Goal: Information Seeking & Learning: Learn about a topic

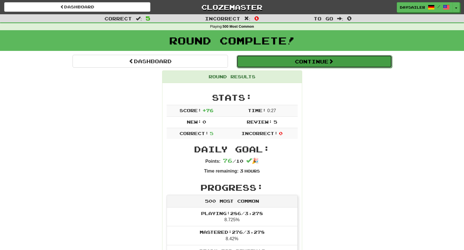
click at [283, 61] on button "Continue" at bounding box center [314, 61] width 155 height 13
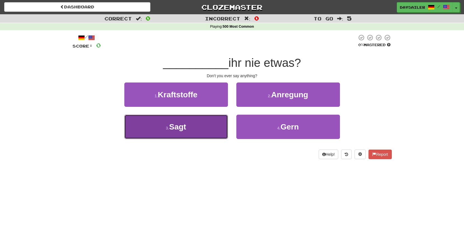
click at [191, 125] on button "3 . Sagt" at bounding box center [176, 127] width 104 height 24
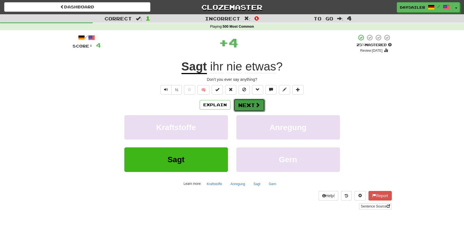
click at [244, 105] on button "Next" at bounding box center [249, 105] width 31 height 13
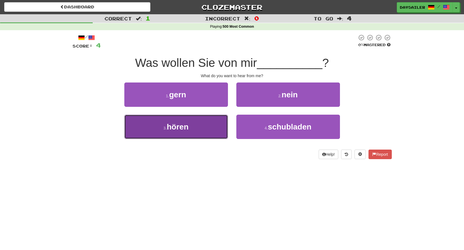
click at [193, 126] on button "3 . hören" at bounding box center [176, 127] width 104 height 24
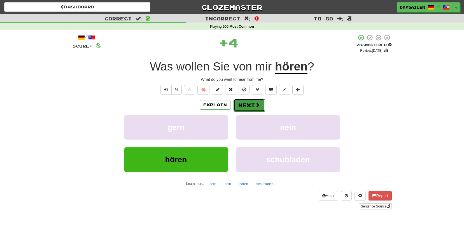
click at [244, 105] on button "Next" at bounding box center [249, 105] width 31 height 13
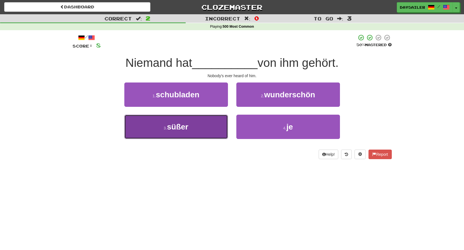
click at [200, 124] on button "3 . süßer" at bounding box center [176, 127] width 104 height 24
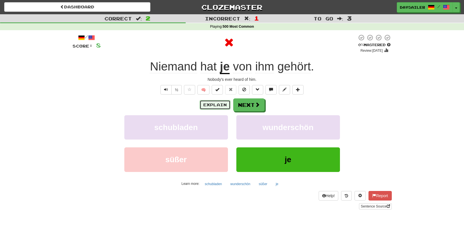
click at [214, 105] on button "Explain" at bounding box center [215, 105] width 31 height 10
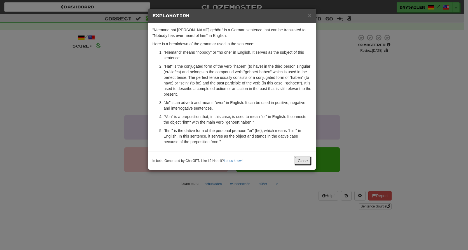
click at [302, 160] on button "Close" at bounding box center [302, 161] width 17 height 10
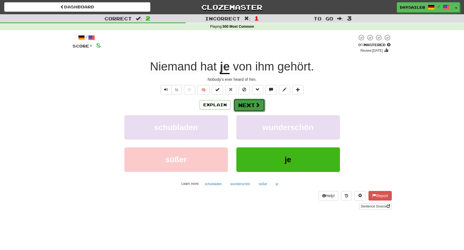
click at [255, 107] on span at bounding box center [257, 104] width 5 height 5
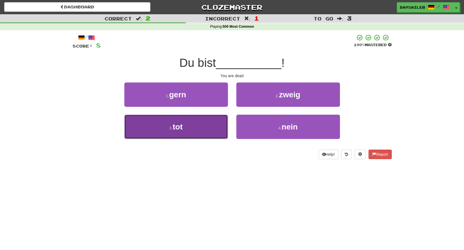
click at [206, 121] on button "3 . tot" at bounding box center [176, 127] width 104 height 24
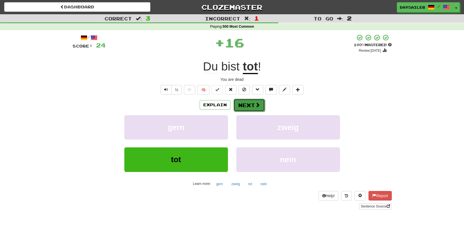
click at [245, 104] on button "Next" at bounding box center [249, 105] width 31 height 13
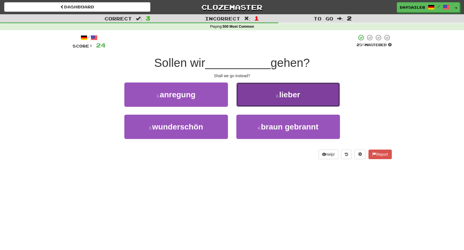
click at [258, 95] on button "2 . [PERSON_NAME]" at bounding box center [288, 95] width 104 height 24
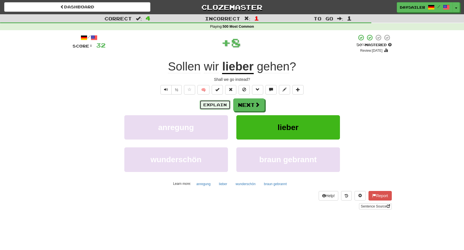
click at [220, 105] on button "Explain" at bounding box center [215, 105] width 31 height 10
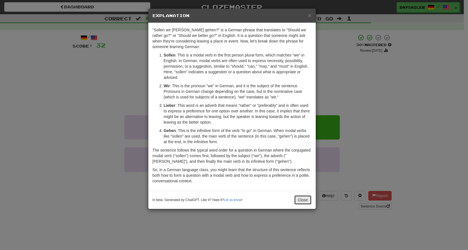
click at [304, 199] on button "Close" at bounding box center [302, 200] width 17 height 10
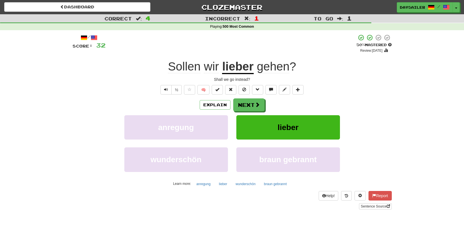
click at [265, 106] on div "Explain Next" at bounding box center [232, 105] width 319 height 13
click at [249, 104] on button "Next" at bounding box center [249, 105] width 31 height 13
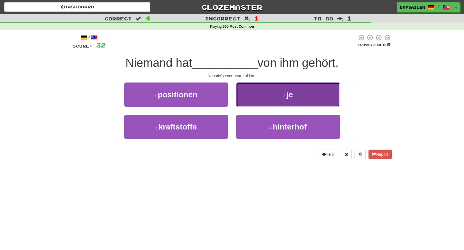
click at [259, 98] on button "2 . je" at bounding box center [288, 95] width 104 height 24
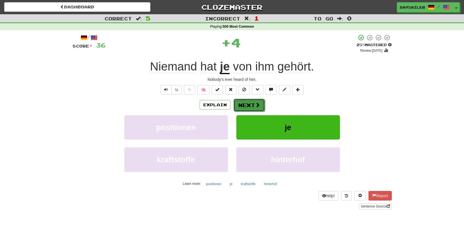
click at [244, 107] on button "Next" at bounding box center [249, 105] width 31 height 13
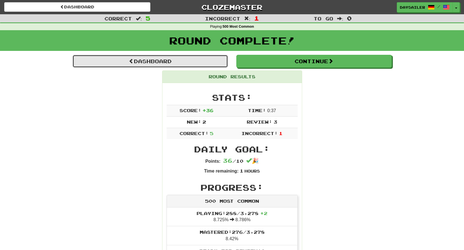
click at [173, 63] on link "Dashboard" at bounding box center [150, 61] width 155 height 13
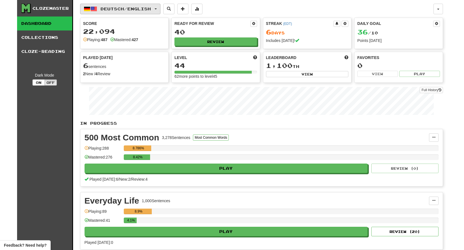
click at [120, 8] on span "Deutsch / English" at bounding box center [126, 8] width 50 height 5
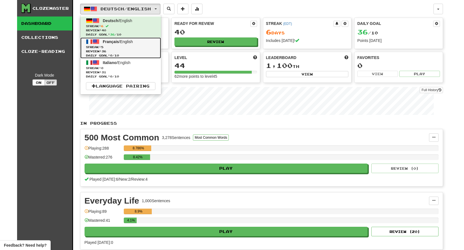
click at [121, 41] on span "Français / English" at bounding box center [118, 41] width 30 height 4
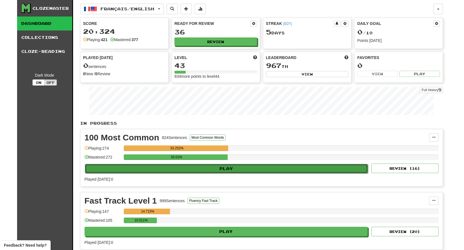
click at [251, 168] on button "Play" at bounding box center [226, 169] width 283 height 10
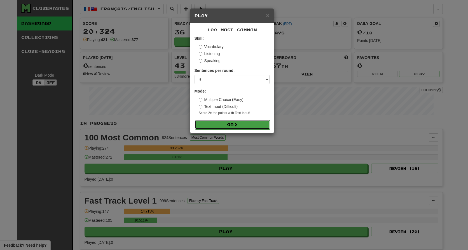
click at [247, 125] on button "Go" at bounding box center [232, 125] width 75 height 10
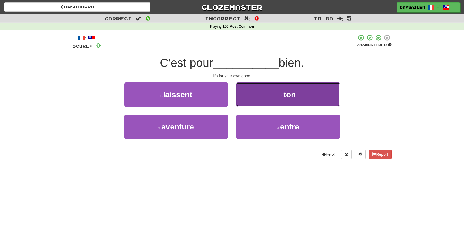
click at [270, 98] on button "2 . ton" at bounding box center [288, 95] width 104 height 24
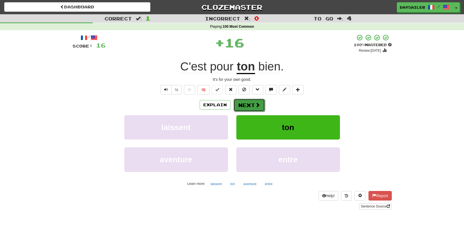
click at [248, 103] on button "Next" at bounding box center [249, 105] width 31 height 13
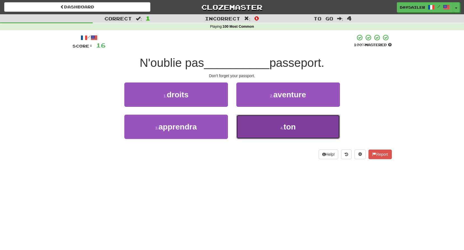
click at [268, 129] on button "4 . ton" at bounding box center [288, 127] width 104 height 24
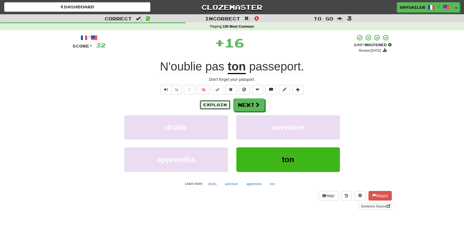
click at [217, 104] on button "Explain" at bounding box center [215, 105] width 31 height 10
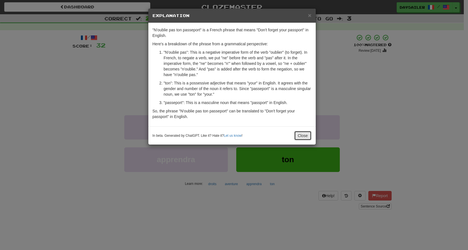
click at [300, 136] on button "Close" at bounding box center [302, 136] width 17 height 10
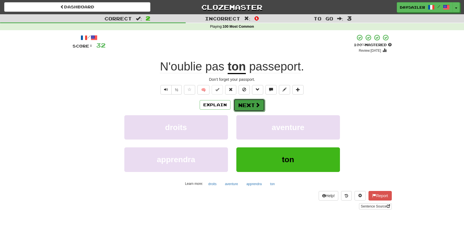
click at [252, 105] on button "Next" at bounding box center [249, 105] width 31 height 13
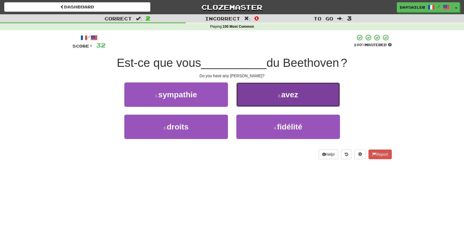
click at [259, 94] on button "2 . avez" at bounding box center [288, 95] width 104 height 24
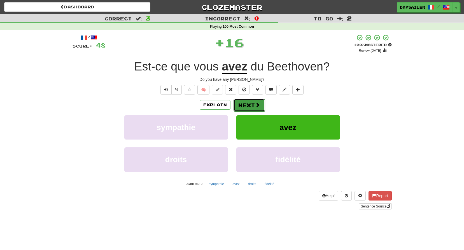
click at [250, 103] on button "Next" at bounding box center [249, 105] width 31 height 13
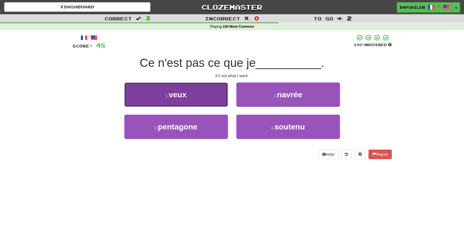
click at [203, 99] on button "1 . veux" at bounding box center [176, 95] width 104 height 24
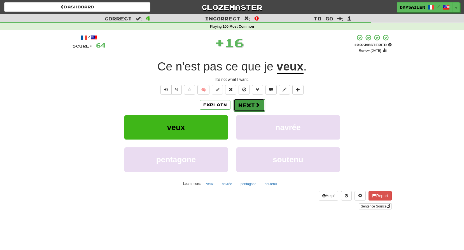
click at [246, 102] on button "Next" at bounding box center [249, 105] width 31 height 13
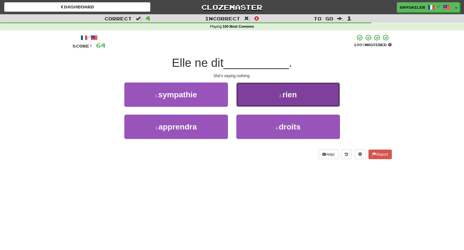
click at [249, 97] on button "2 . rien" at bounding box center [288, 95] width 104 height 24
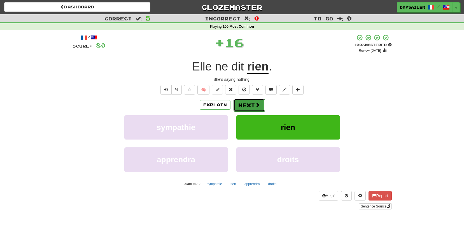
click at [246, 102] on button "Next" at bounding box center [249, 105] width 31 height 13
